Goal: Task Accomplishment & Management: Use online tool/utility

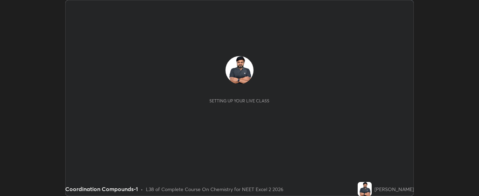
scroll to position [196, 479]
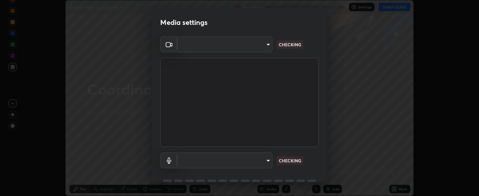
type input "bdf1d9f3bca52f971e18e8a0044631de21cc90e990e9184687b770e2af72e9a3"
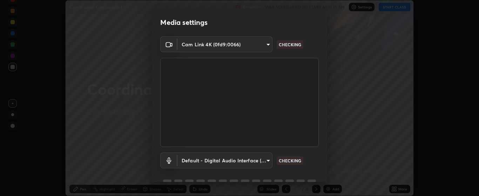
click at [261, 162] on body "Erase all Coordination Compounds-1 Recording WAS SCHEDULED TO START AT 11:15 AM…" at bounding box center [239, 98] width 479 height 196
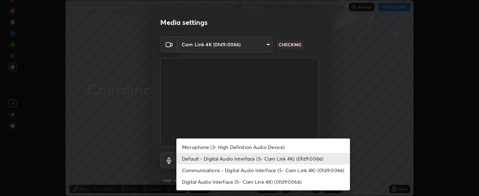
click at [263, 145] on li "Microphone (3- High Definition Audio Device)" at bounding box center [262, 147] width 173 height 12
type input "c256b86daf01c560be4829c0f54a8eced1dcc955cc1284151957411a620cb3fd"
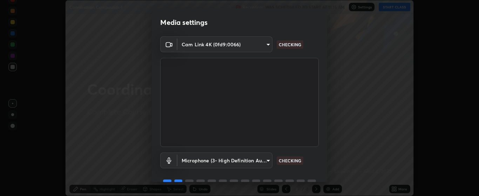
scroll to position [34, 0]
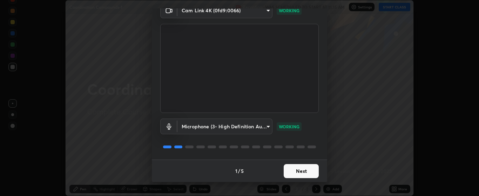
click at [302, 175] on button "Next" at bounding box center [301, 171] width 35 height 14
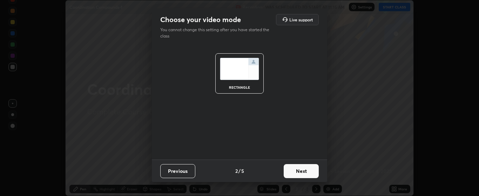
scroll to position [0, 0]
click at [302, 175] on button "Next" at bounding box center [301, 171] width 35 height 14
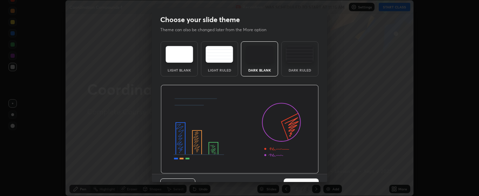
click at [306, 171] on img at bounding box center [240, 129] width 158 height 89
click at [309, 171] on img at bounding box center [240, 129] width 158 height 89
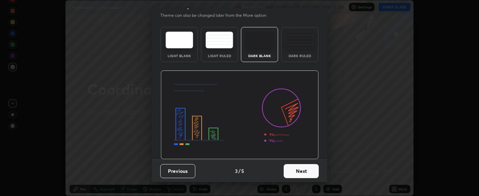
click at [302, 171] on button "Next" at bounding box center [301, 171] width 35 height 14
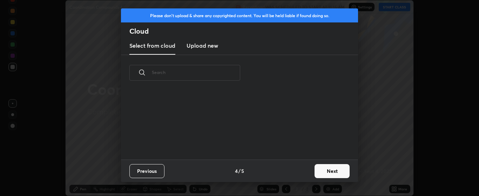
scroll to position [0, 0]
click at [322, 170] on button "Next" at bounding box center [331, 171] width 35 height 14
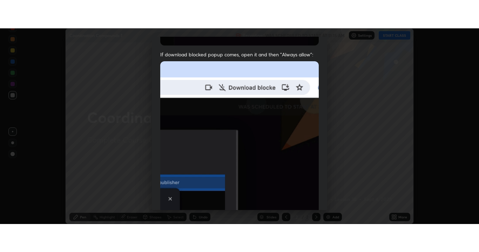
scroll to position [177, 0]
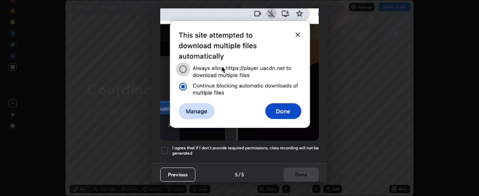
click at [163, 149] on div at bounding box center [164, 150] width 8 height 8
click at [294, 170] on button "Done" at bounding box center [301, 175] width 35 height 14
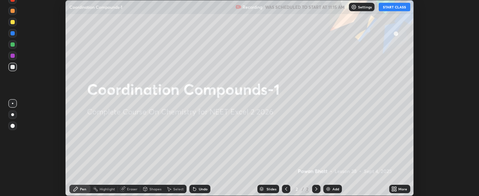
click at [398, 8] on button "START CLASS" at bounding box center [394, 7] width 32 height 8
click at [399, 7] on button "START CLASS" at bounding box center [394, 7] width 32 height 8
click at [400, 191] on div "More" at bounding box center [402, 189] width 9 height 4
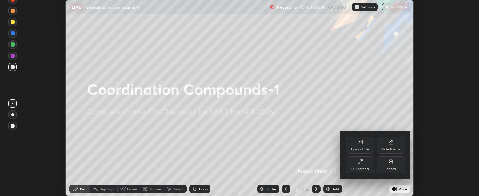
click at [361, 160] on icon at bounding box center [361, 160] width 2 height 2
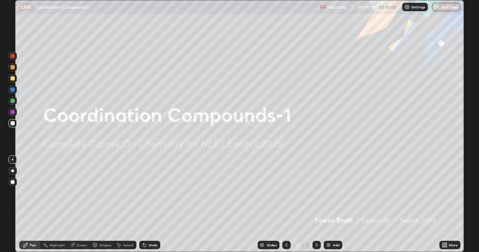
scroll to position [252, 479]
click at [331, 196] on div "Add" at bounding box center [332, 245] width 19 height 8
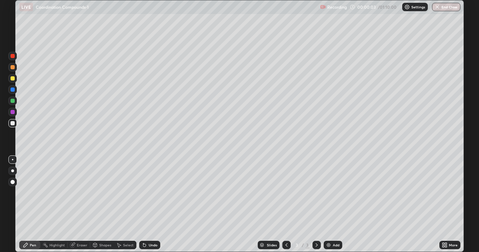
click at [13, 171] on div at bounding box center [12, 171] width 3 height 3
click at [13, 79] on div at bounding box center [13, 78] width 4 height 4
click at [333, 196] on div "Add" at bounding box center [336, 246] width 7 height 4
click at [334, 196] on div "Add" at bounding box center [336, 246] width 7 height 4
click at [331, 196] on div "Add" at bounding box center [332, 245] width 19 height 8
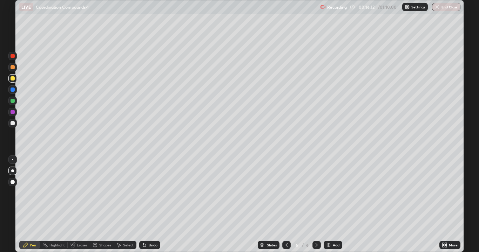
click at [335, 196] on div "Add" at bounding box center [332, 245] width 19 height 8
click at [333, 196] on div "Add" at bounding box center [336, 246] width 7 height 4
click at [328, 196] on img at bounding box center [329, 246] width 6 height 6
click at [331, 196] on div "Add" at bounding box center [332, 245] width 19 height 8
click at [333, 196] on div "Add" at bounding box center [336, 246] width 7 height 4
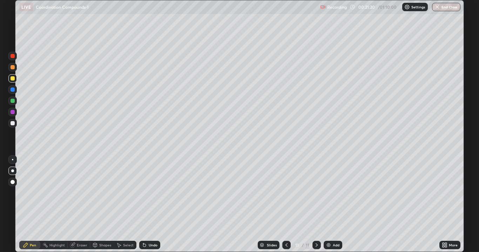
click at [149, 196] on div "Undo" at bounding box center [153, 246] width 9 height 4
click at [338, 196] on div "Add" at bounding box center [336, 246] width 7 height 4
click at [329, 196] on img at bounding box center [329, 246] width 6 height 6
click at [333, 196] on div "Add" at bounding box center [336, 246] width 7 height 4
click at [328, 196] on img at bounding box center [329, 246] width 6 height 6
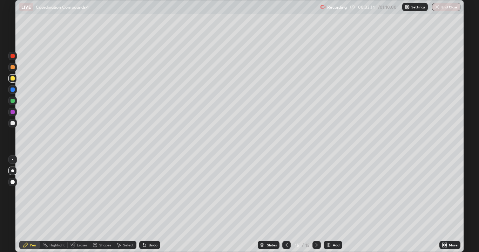
click at [336, 196] on div "Add" at bounding box center [336, 246] width 7 height 4
click at [328, 196] on img at bounding box center [329, 246] width 6 height 6
click at [333, 196] on div "Add" at bounding box center [336, 246] width 7 height 4
click at [332, 196] on div "Add" at bounding box center [332, 245] width 19 height 8
click at [337, 196] on div "Add" at bounding box center [336, 246] width 7 height 4
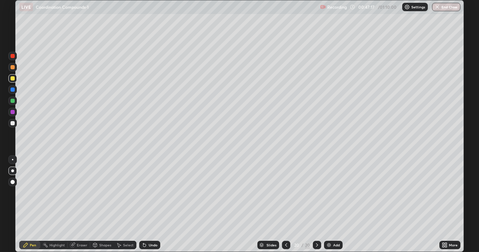
click at [331, 196] on div "Add" at bounding box center [333, 245] width 19 height 8
click at [333, 196] on div "Add" at bounding box center [336, 246] width 7 height 4
click at [330, 196] on img at bounding box center [329, 246] width 6 height 6
click at [285, 196] on icon at bounding box center [286, 246] width 6 height 6
click at [286, 196] on div at bounding box center [286, 245] width 8 height 14
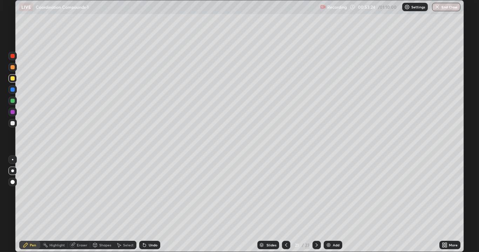
click at [286, 196] on icon at bounding box center [286, 246] width 6 height 6
click at [287, 196] on div at bounding box center [286, 245] width 8 height 8
click at [287, 196] on div at bounding box center [286, 245] width 8 height 14
click at [333, 196] on div "Add" at bounding box center [336, 246] width 7 height 4
click at [314, 196] on icon at bounding box center [317, 246] width 6 height 6
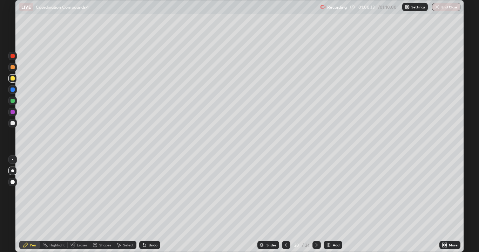
click at [315, 196] on icon at bounding box center [317, 246] width 6 height 6
click at [314, 196] on icon at bounding box center [317, 246] width 6 height 6
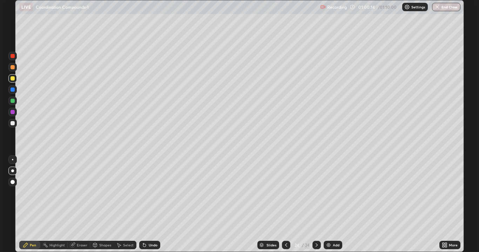
click at [314, 196] on icon at bounding box center [317, 246] width 6 height 6
click at [315, 196] on icon at bounding box center [316, 246] width 2 height 4
click at [331, 196] on div "Add" at bounding box center [332, 245] width 19 height 8
click at [329, 196] on img at bounding box center [329, 246] width 6 height 6
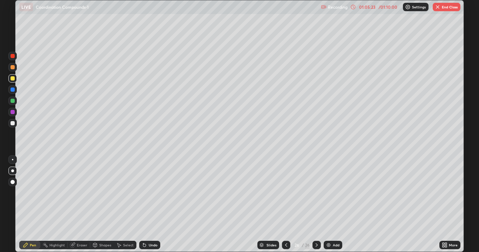
click at [444, 7] on button "End Class" at bounding box center [446, 7] width 28 height 8
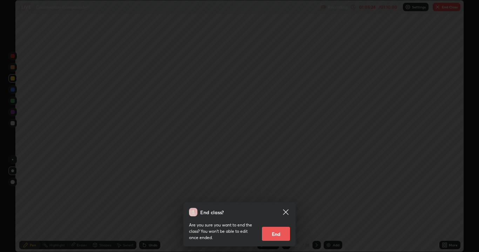
click at [274, 196] on button "End" at bounding box center [276, 234] width 28 height 14
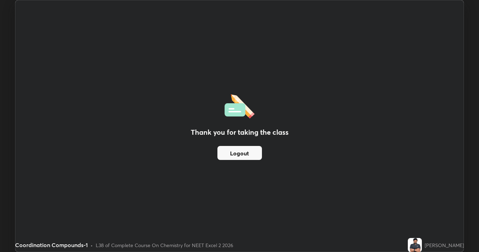
click at [244, 153] on button "Logout" at bounding box center [239, 153] width 45 height 14
click at [236, 152] on button "Logout" at bounding box center [239, 153] width 45 height 14
